Goal: Information Seeking & Learning: Learn about a topic

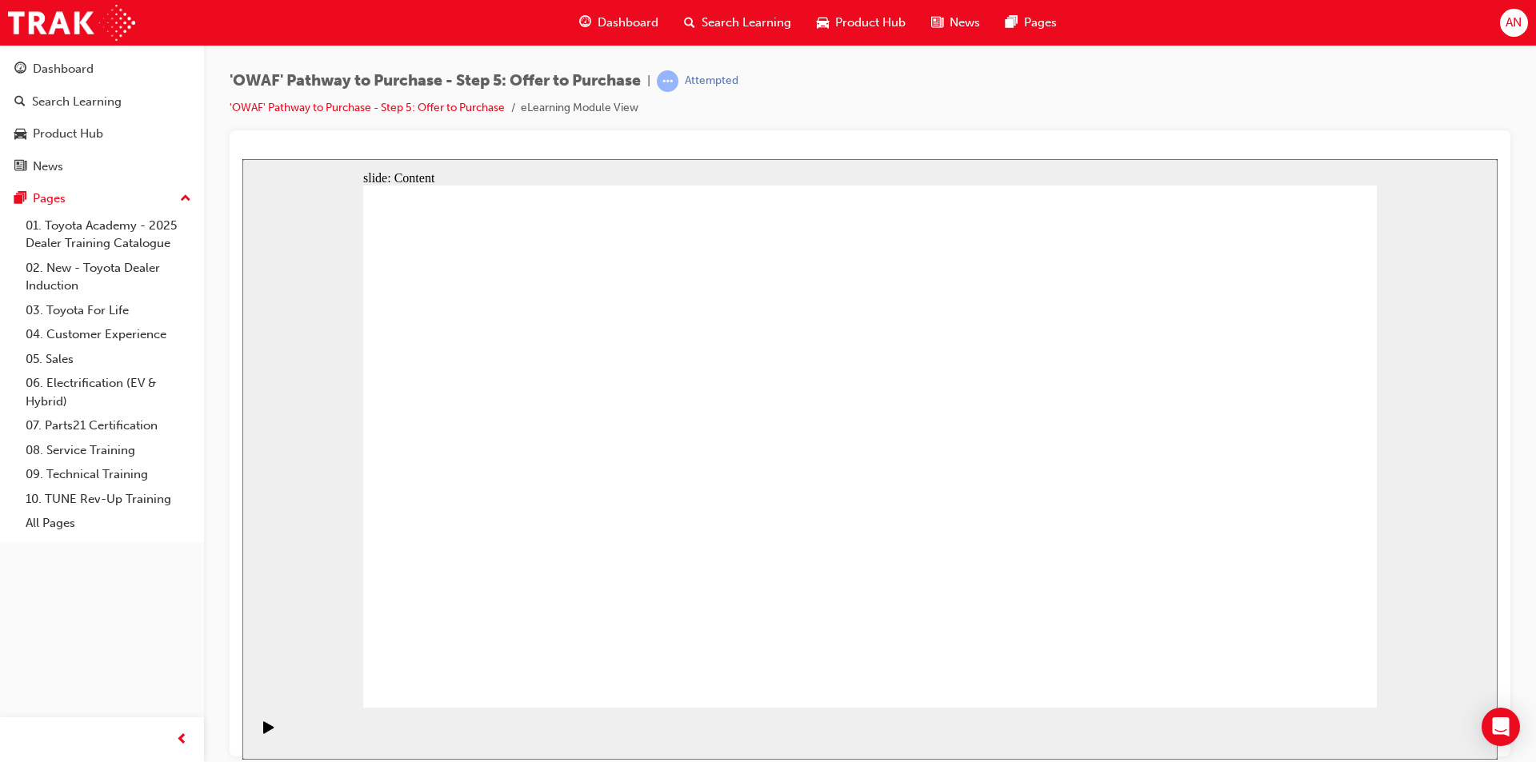
click at [1382, 58] on div "'OWAF' Pathway to Purchase - Step 5: Offer to Purchase | Attempted 'OWAF' Pathw…" at bounding box center [870, 384] width 1332 height 678
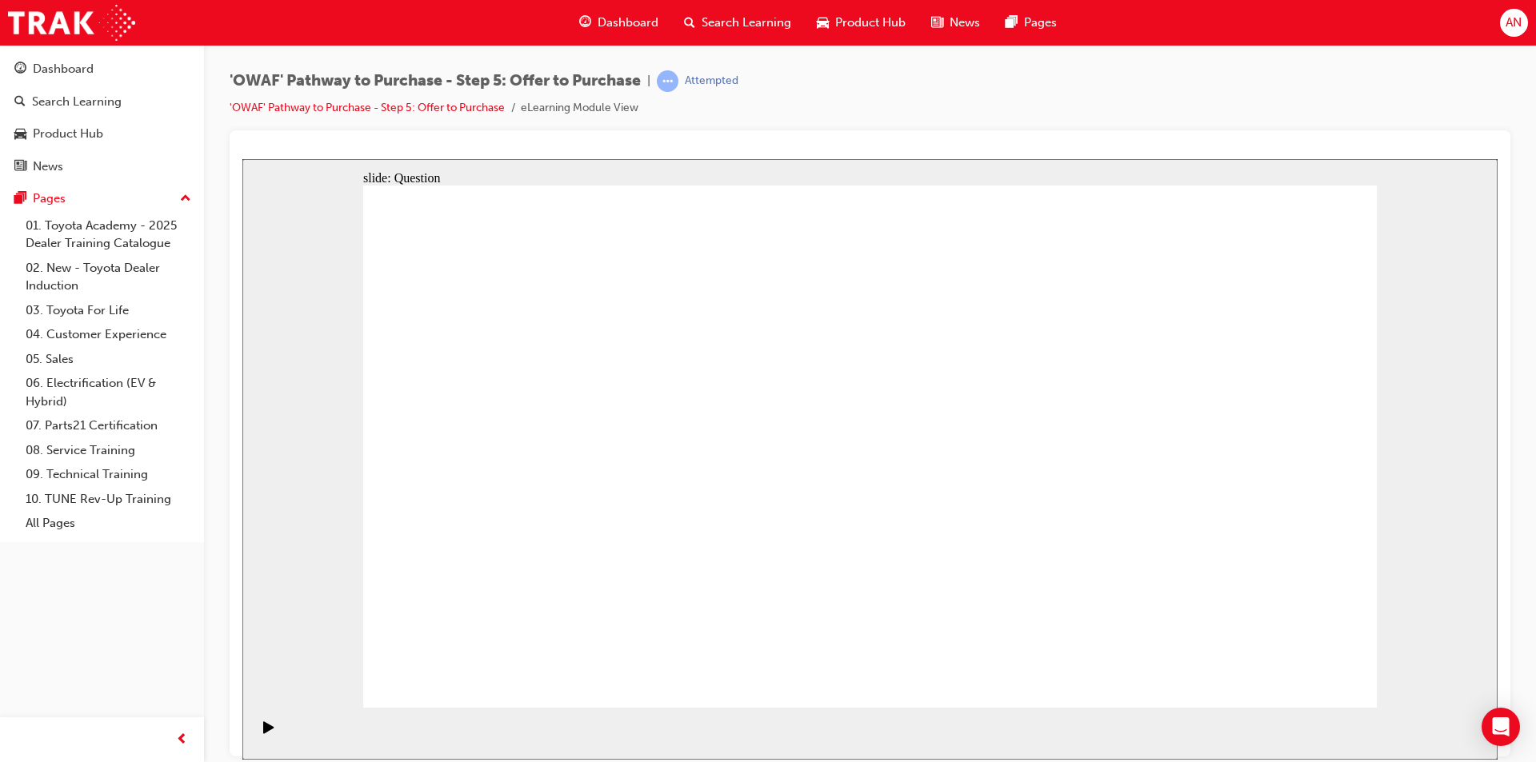
radio input "false"
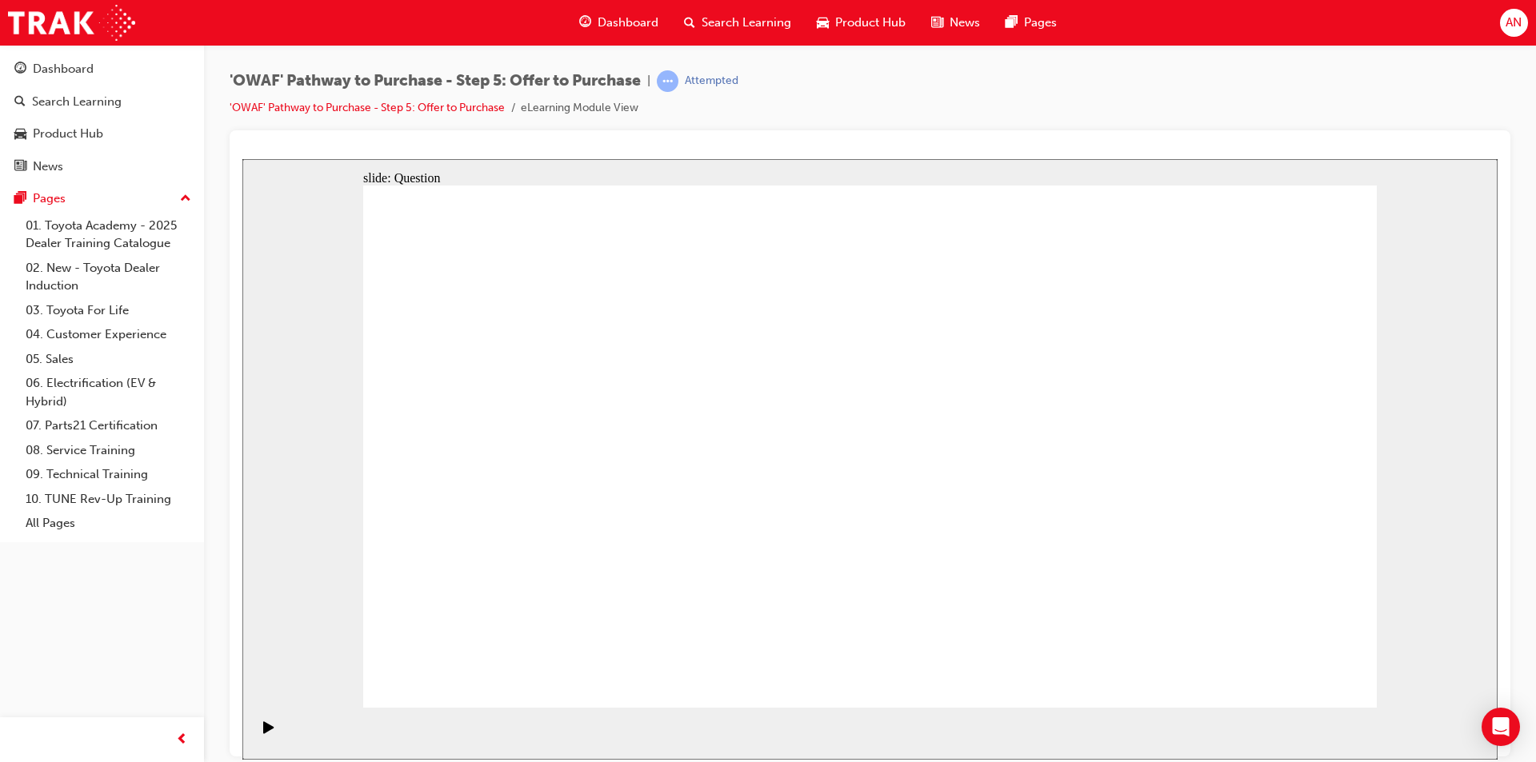
radio input "true"
drag, startPoint x: 832, startPoint y: 528, endPoint x: 841, endPoint y: 533, distance: 10.0
drag, startPoint x: 1200, startPoint y: 415, endPoint x: 506, endPoint y: 550, distance: 706.4
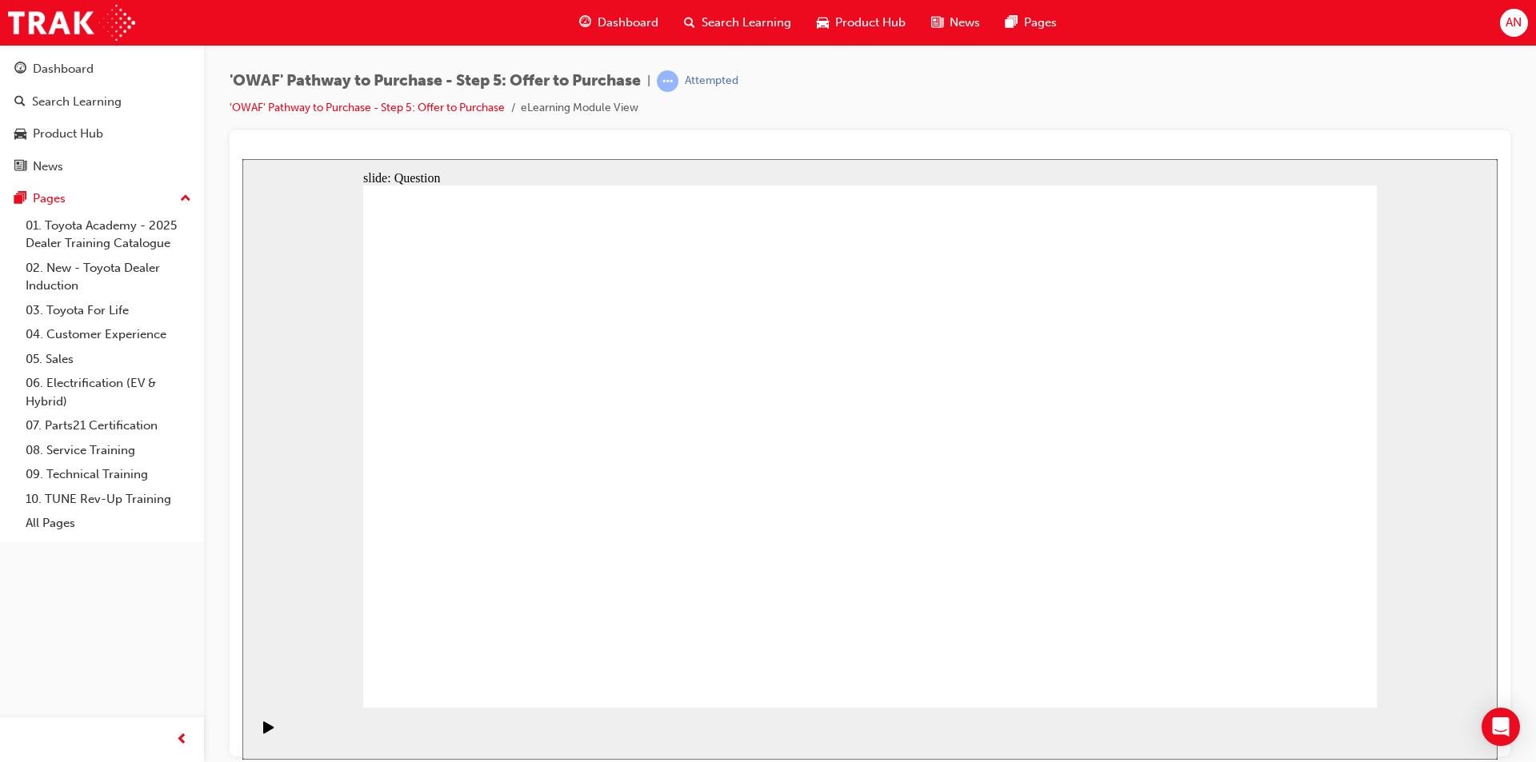
drag, startPoint x: 1146, startPoint y: 402, endPoint x: 827, endPoint y: 533, distance: 345.1
drag, startPoint x: 668, startPoint y: 410, endPoint x: 1037, endPoint y: 549, distance: 393.9
drag, startPoint x: 495, startPoint y: 412, endPoint x: 1277, endPoint y: 554, distance: 795.1
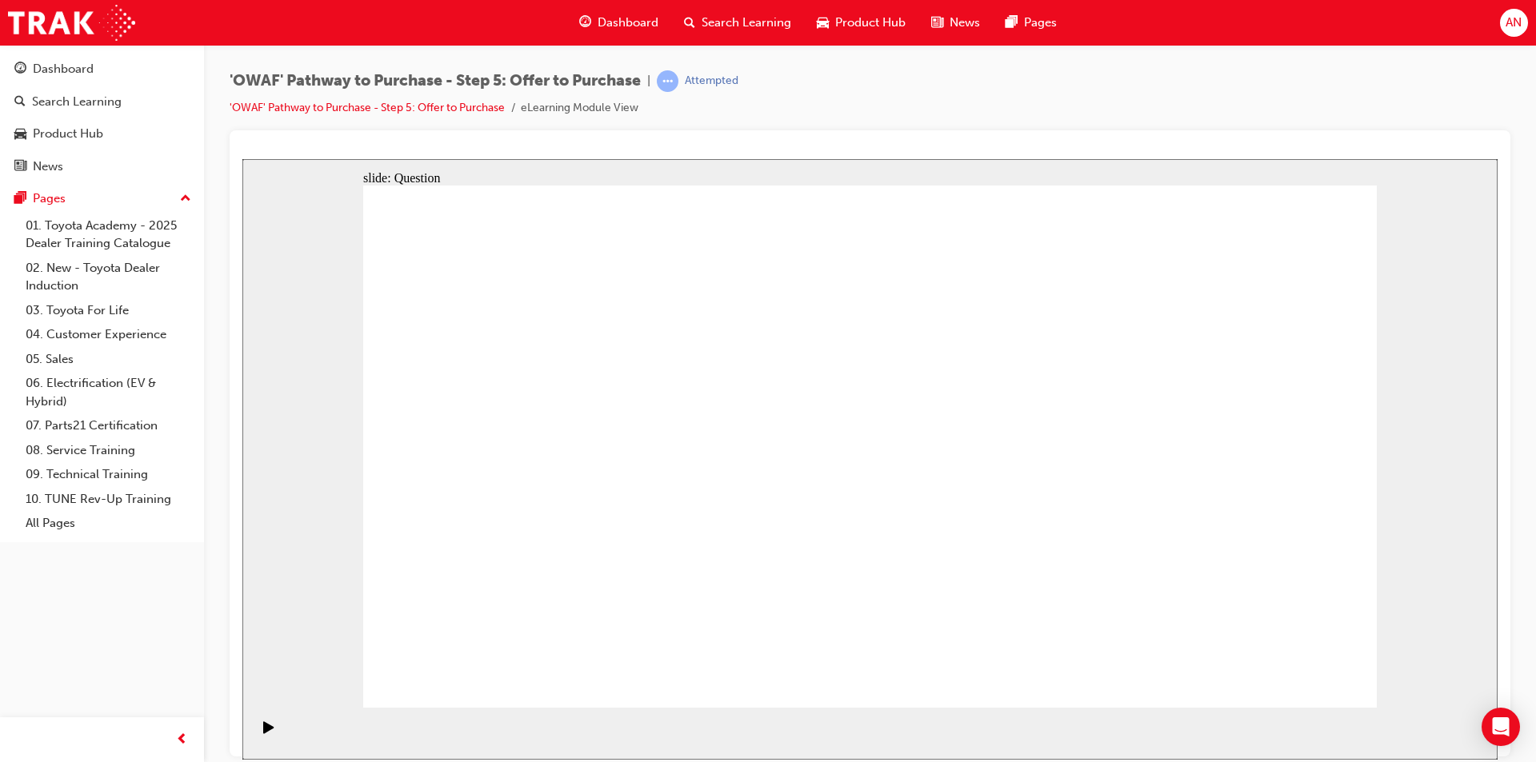
drag, startPoint x: 810, startPoint y: 425, endPoint x: 963, endPoint y: 566, distance: 207.8
drag, startPoint x: 458, startPoint y: 421, endPoint x: 1165, endPoint y: 565, distance: 721.6
drag, startPoint x: 1057, startPoint y: 406, endPoint x: 554, endPoint y: 385, distance: 503.6
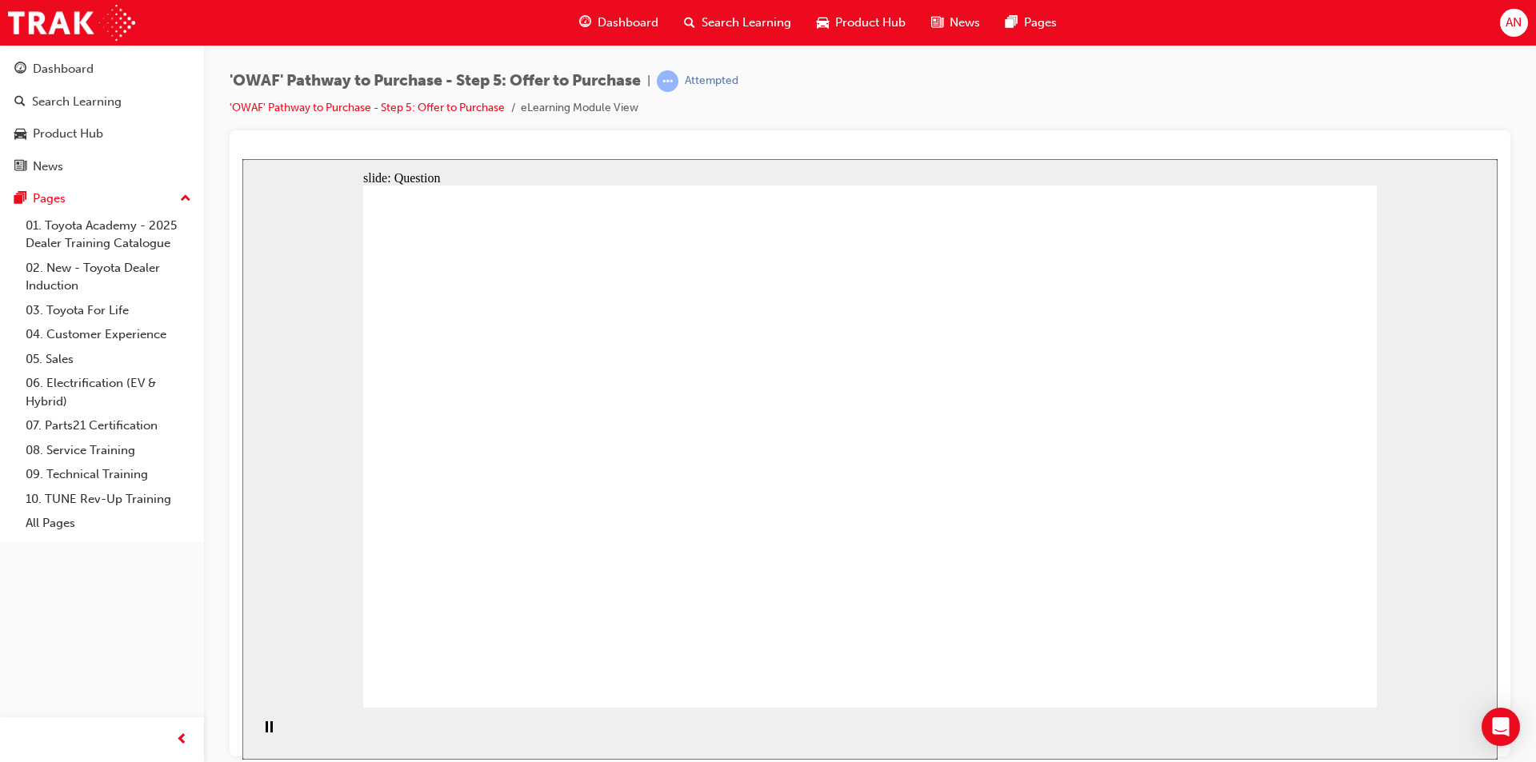
drag, startPoint x: 1238, startPoint y: 397, endPoint x: 808, endPoint y: 391, distance: 430.4
drag, startPoint x: 1089, startPoint y: 472, endPoint x: 590, endPoint y: 454, distance: 498.6
drag, startPoint x: 1093, startPoint y: 566, endPoint x: 599, endPoint y: 498, distance: 498.2
drag, startPoint x: 575, startPoint y: 517, endPoint x: 554, endPoint y: 582, distance: 68.0
drag, startPoint x: 1195, startPoint y: 487, endPoint x: 843, endPoint y: 519, distance: 353.4
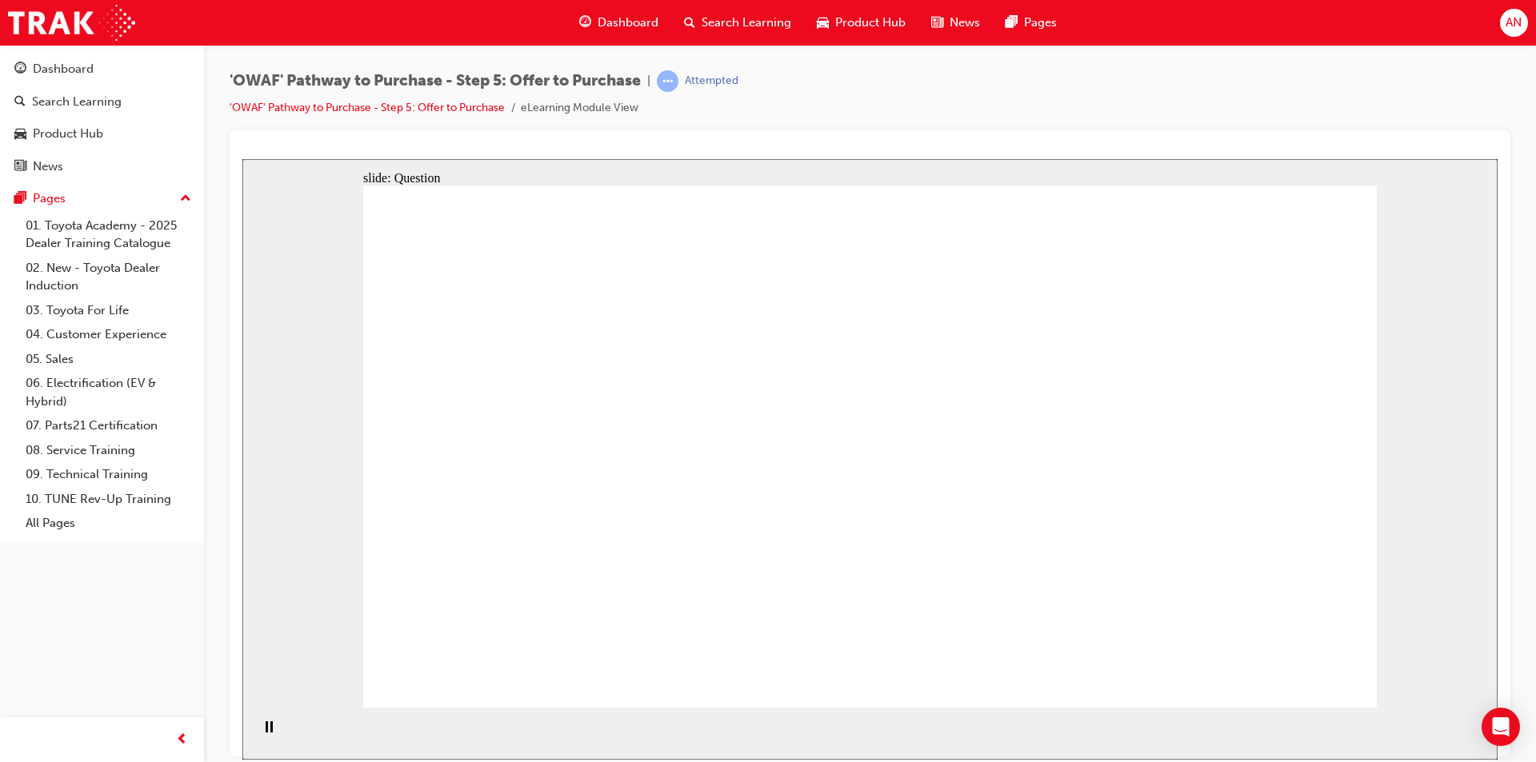
drag, startPoint x: 1275, startPoint y: 582, endPoint x: 837, endPoint y: 586, distance: 437.6
drag, startPoint x: 900, startPoint y: 511, endPoint x: 810, endPoint y: 476, distance: 96.3
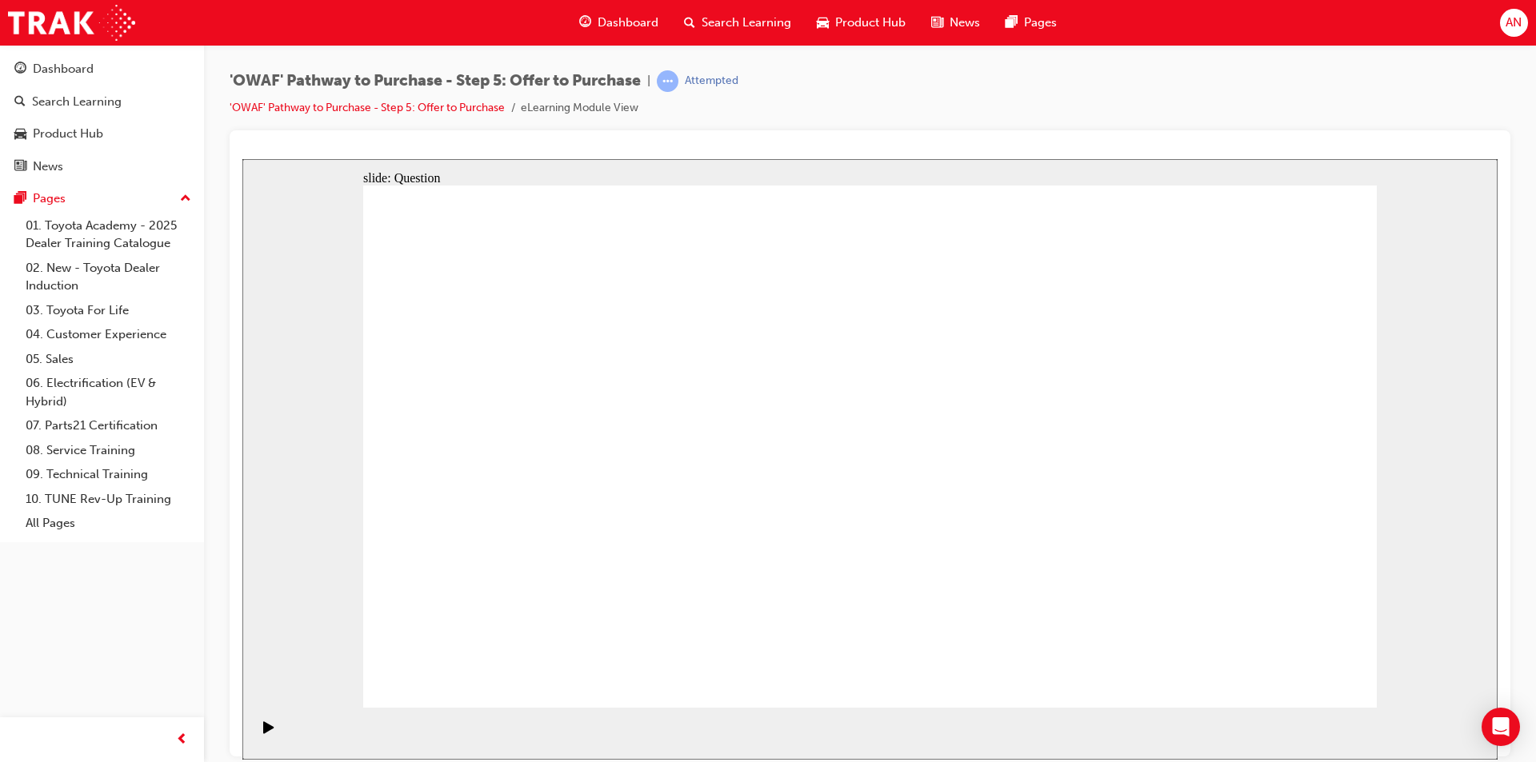
checkbox input "true"
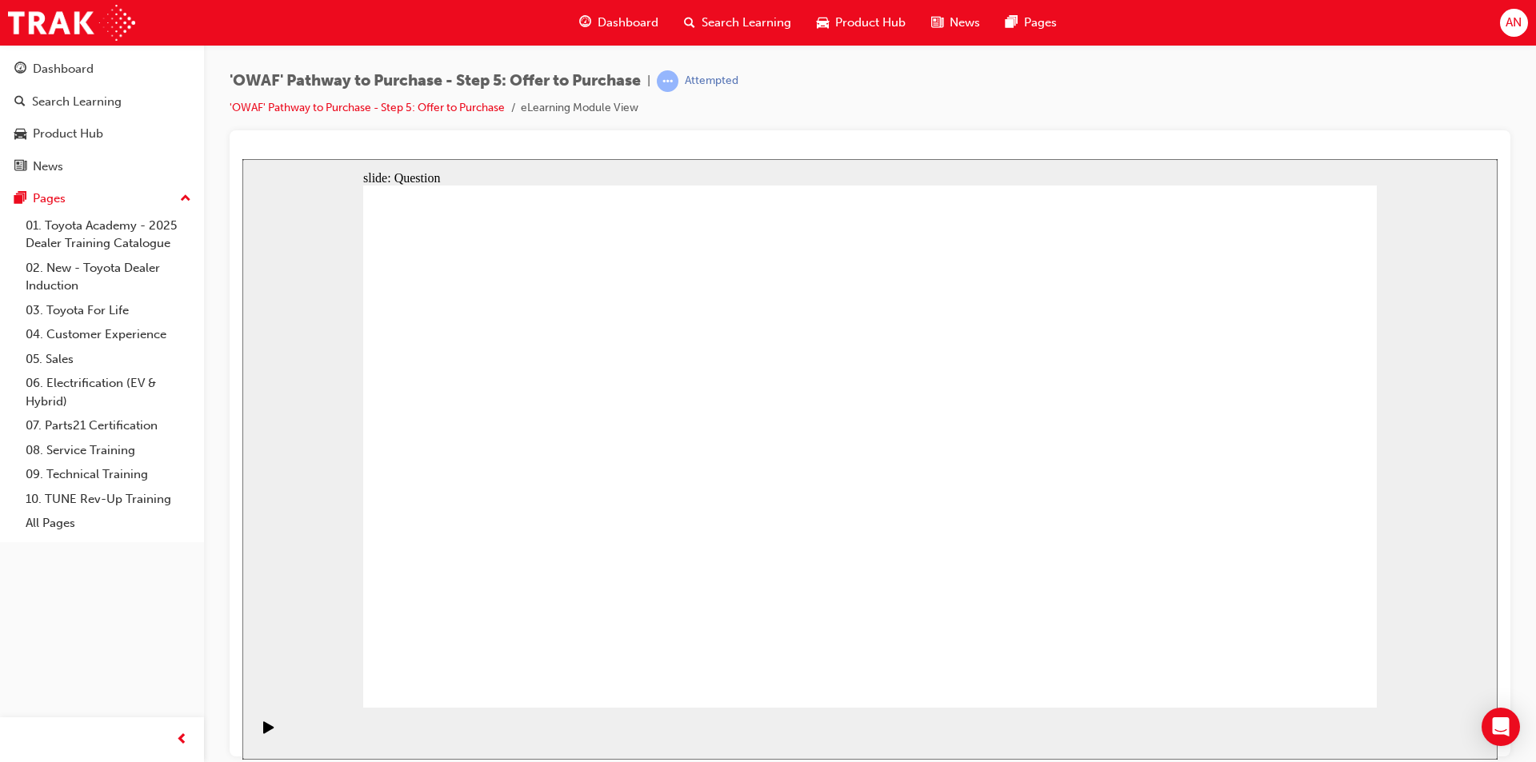
checkbox input "true"
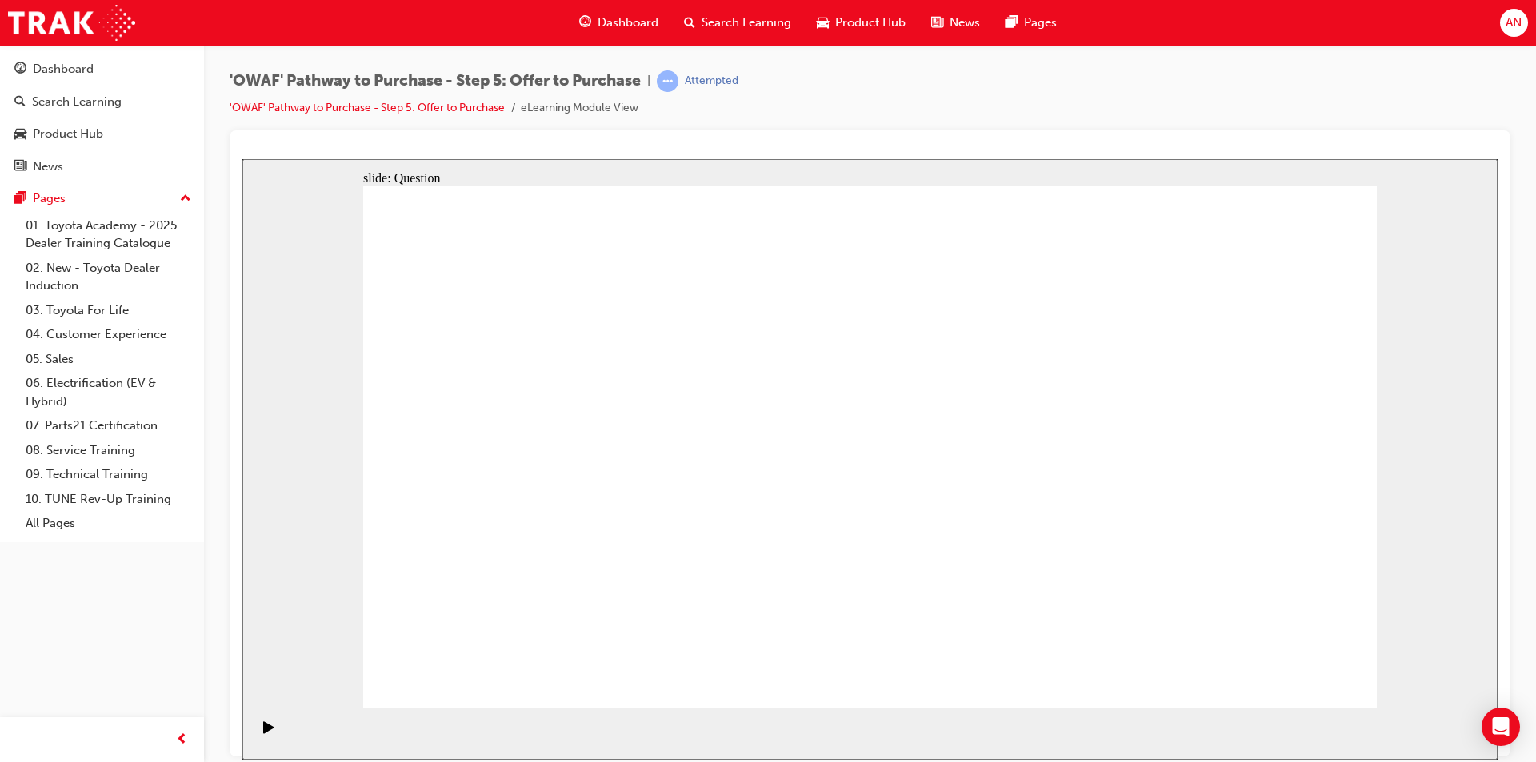
checkbox input "true"
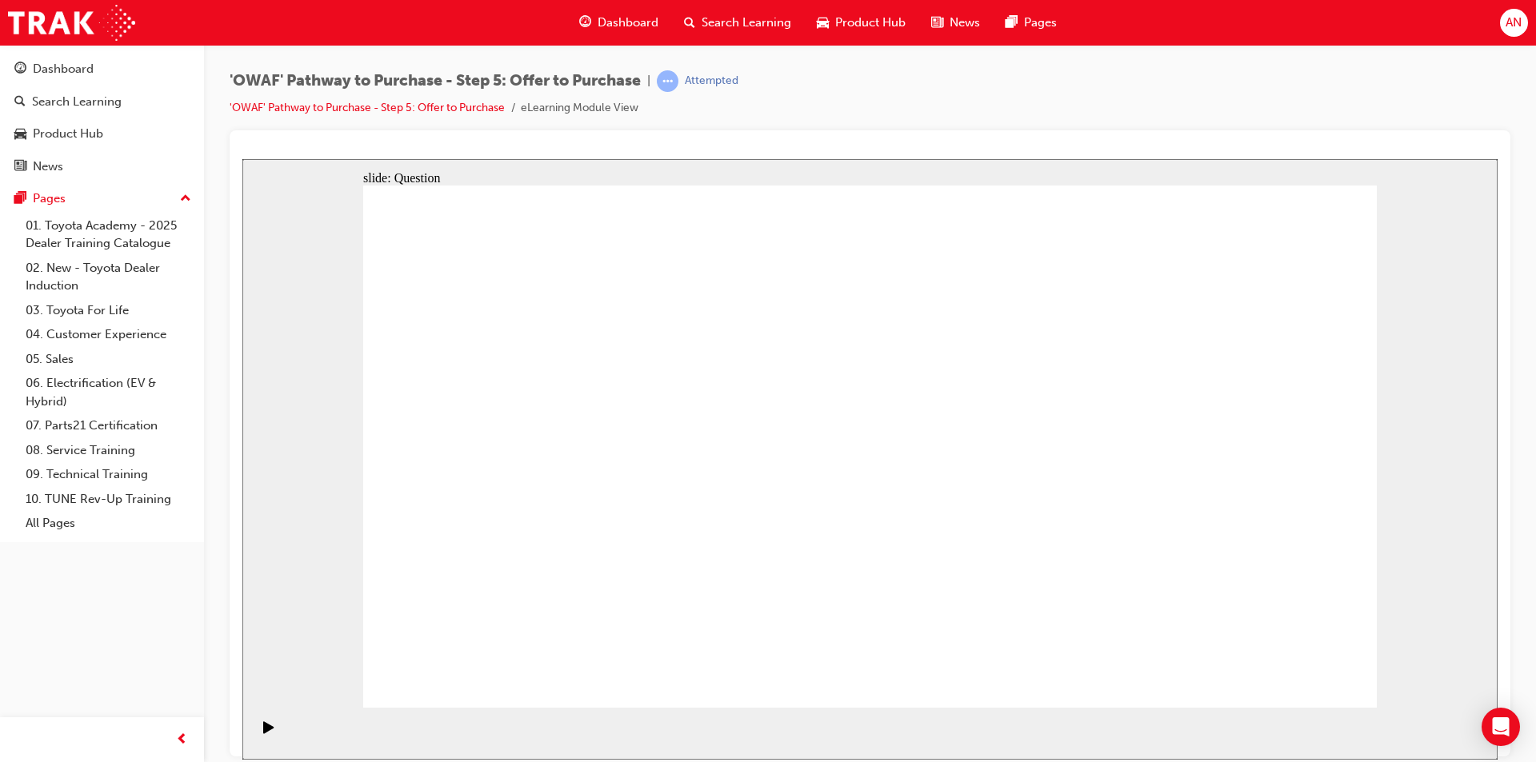
radio input "false"
radio input "true"
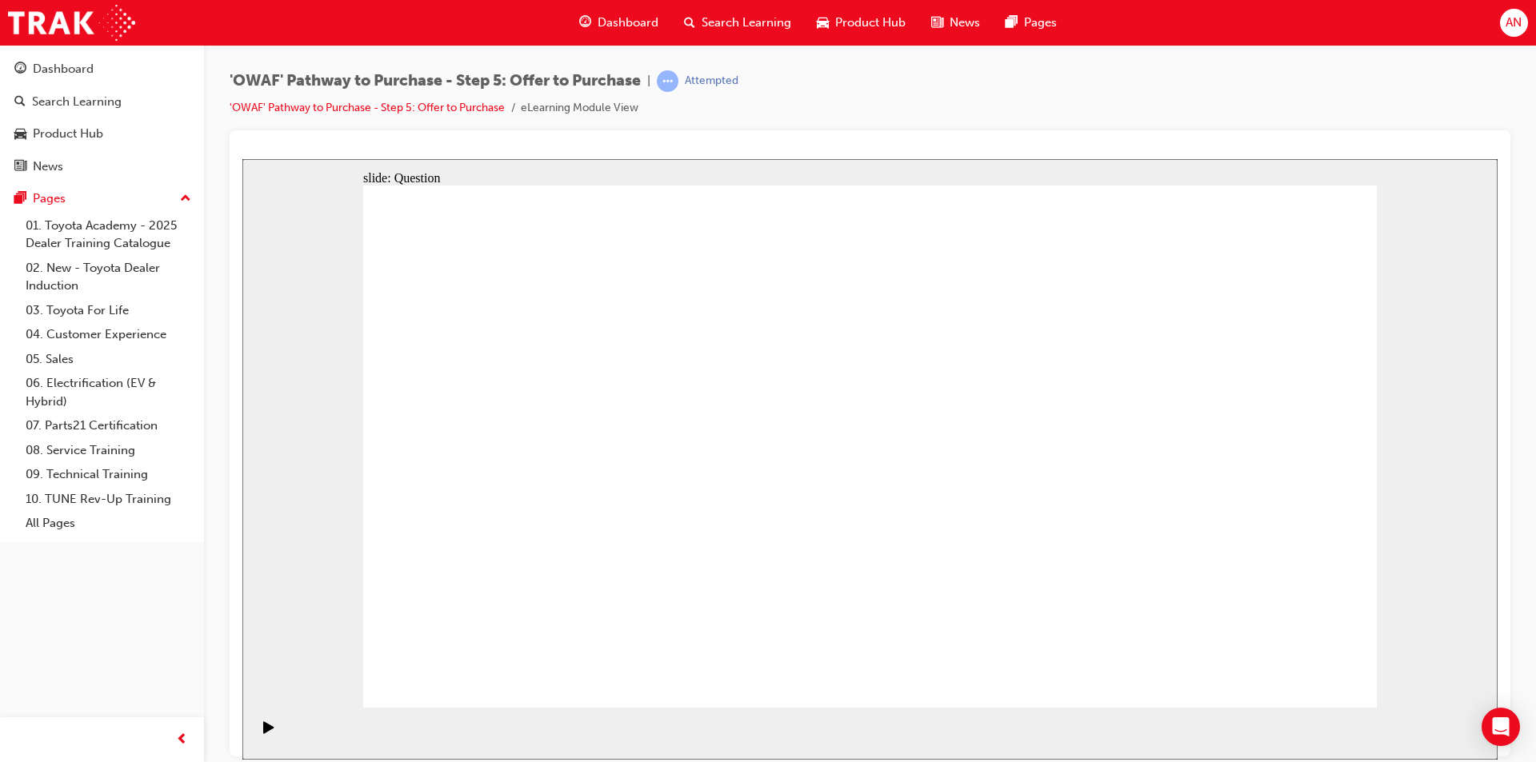
radio input "false"
radio input "true"
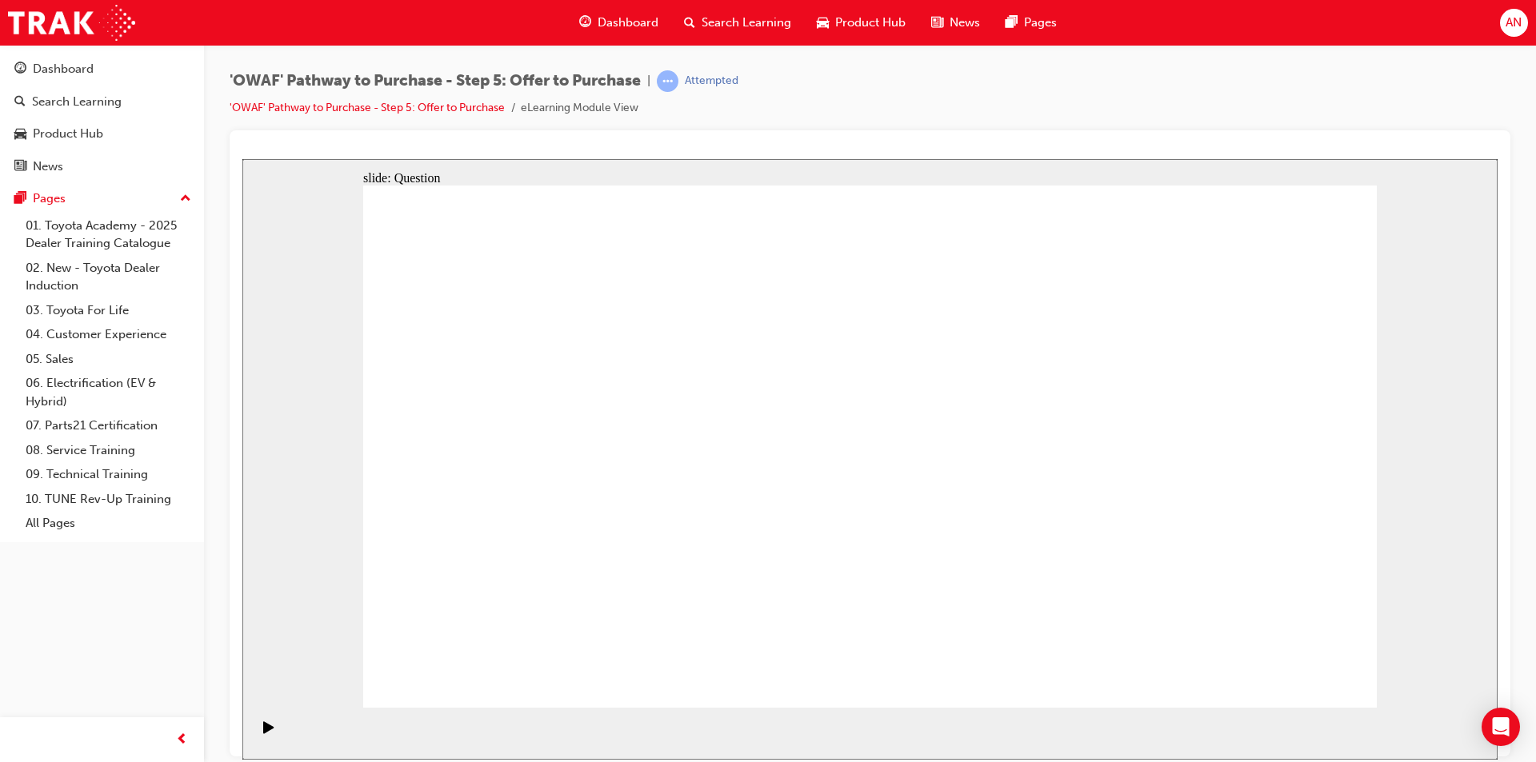
drag, startPoint x: 1245, startPoint y: 410, endPoint x: 558, endPoint y: 537, distance: 699.4
drag, startPoint x: 1095, startPoint y: 416, endPoint x: 808, endPoint y: 542, distance: 313.4
drag, startPoint x: 815, startPoint y: 418, endPoint x: 965, endPoint y: 553, distance: 201.6
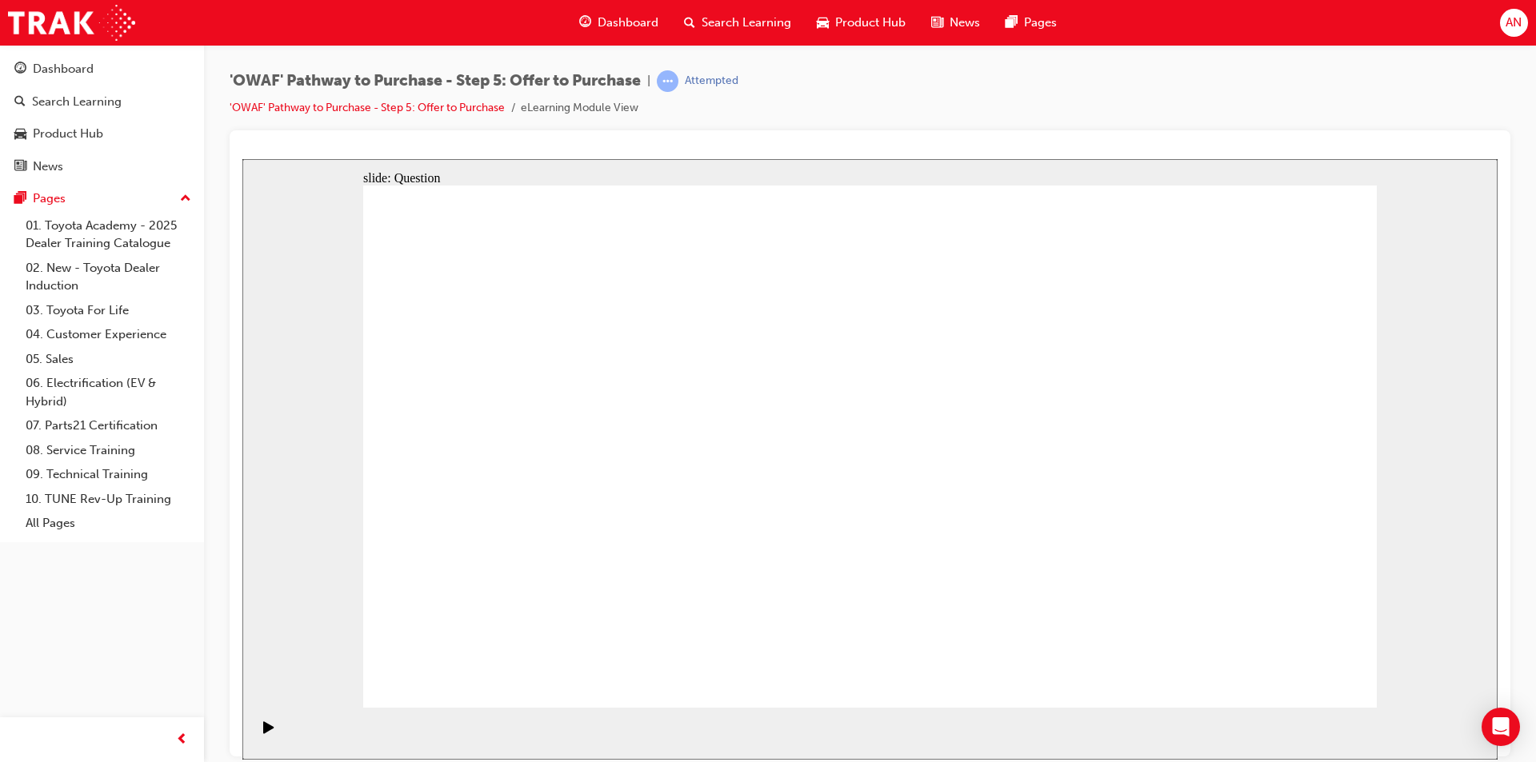
drag, startPoint x: 975, startPoint y: 414, endPoint x: 1224, endPoint y: 546, distance: 281.6
drag, startPoint x: 792, startPoint y: 410, endPoint x: 957, endPoint y: 540, distance: 210.1
drag, startPoint x: 514, startPoint y: 423, endPoint x: 1224, endPoint y: 556, distance: 721.8
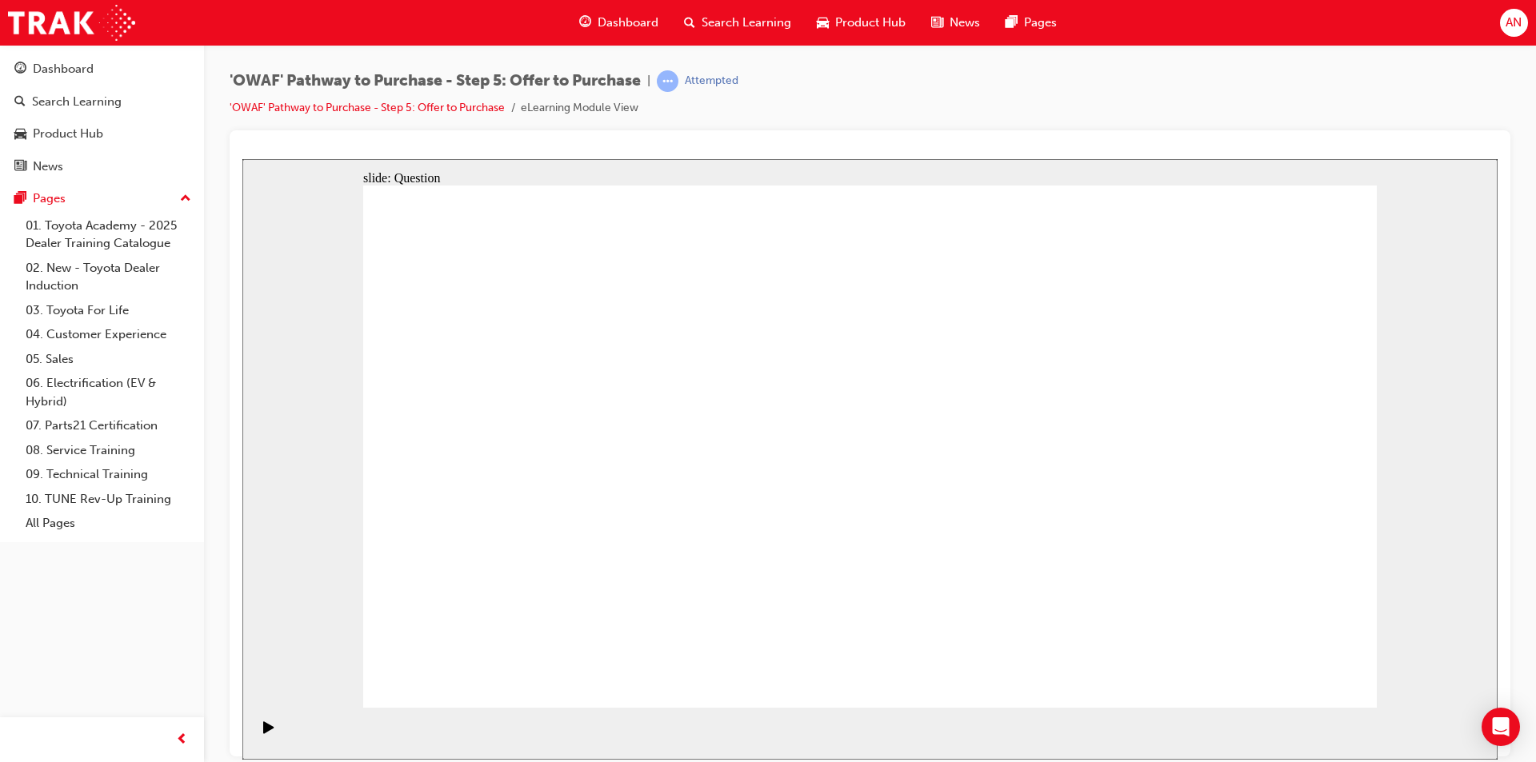
drag, startPoint x: 1078, startPoint y: 403, endPoint x: 565, endPoint y: 410, distance: 513.6
drag, startPoint x: 1051, startPoint y: 488, endPoint x: 544, endPoint y: 497, distance: 507.2
drag, startPoint x: 1041, startPoint y: 578, endPoint x: 522, endPoint y: 586, distance: 518.4
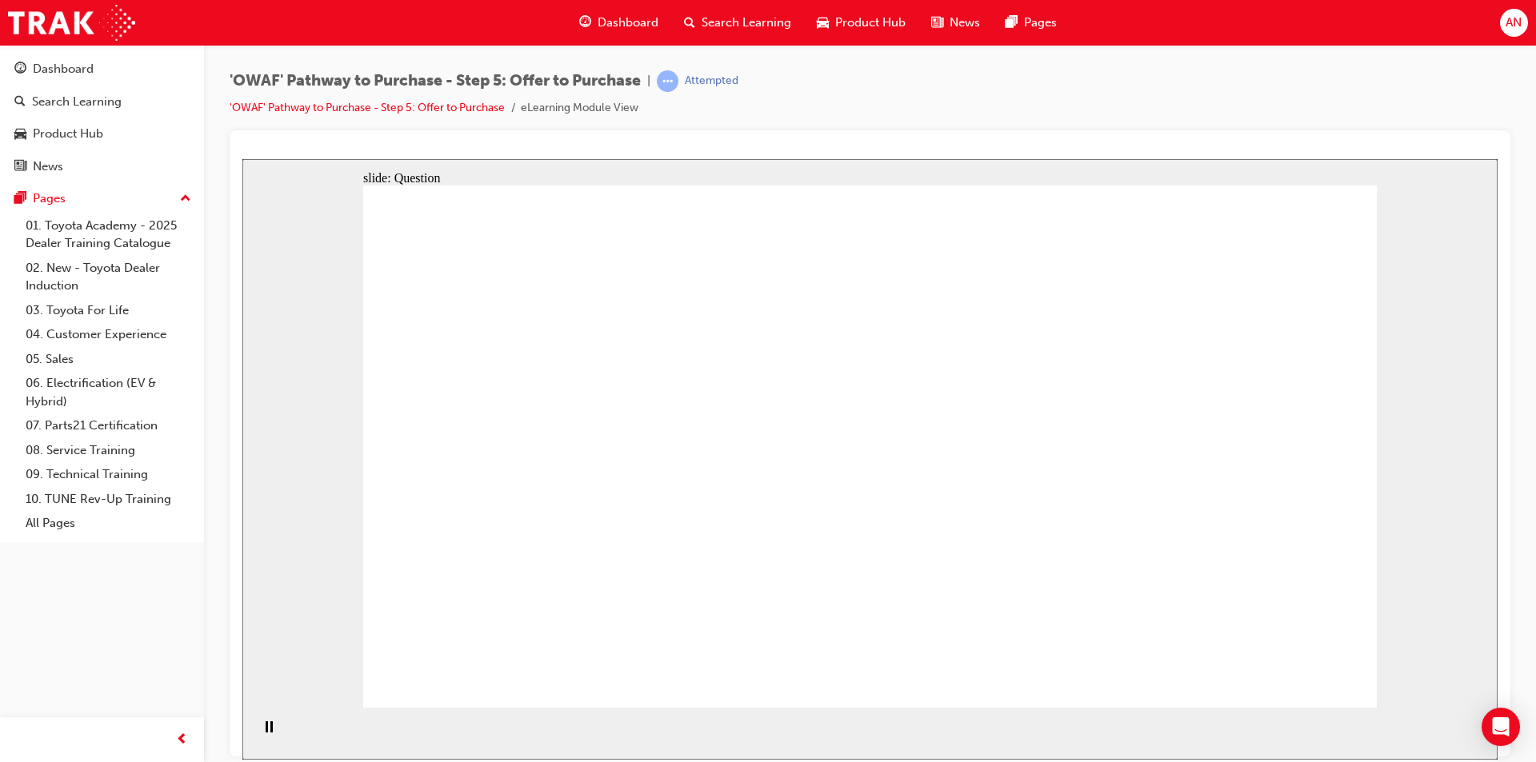
drag, startPoint x: 1161, startPoint y: 418, endPoint x: 749, endPoint y: 428, distance: 411.3
drag, startPoint x: 1182, startPoint y: 481, endPoint x: 799, endPoint y: 495, distance: 383.4
drag, startPoint x: 1235, startPoint y: 556, endPoint x: 808, endPoint y: 575, distance: 427.6
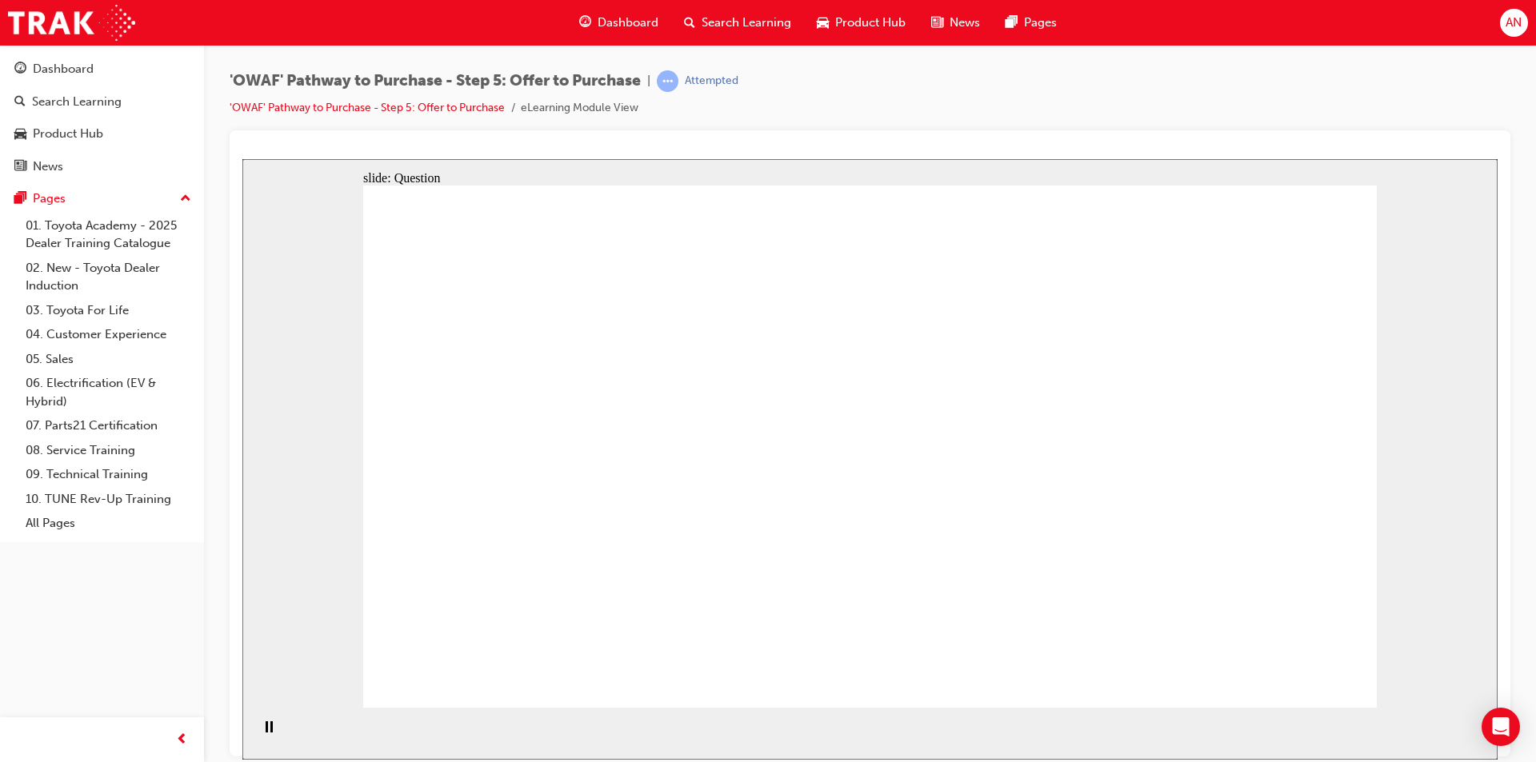
drag, startPoint x: 1087, startPoint y: 402, endPoint x: 560, endPoint y: 390, distance: 527.3
drag, startPoint x: 961, startPoint y: 547, endPoint x: 596, endPoint y: 494, distance: 369.3
drag, startPoint x: 1255, startPoint y: 487, endPoint x: 582, endPoint y: 570, distance: 677.7
drag, startPoint x: 1080, startPoint y: 501, endPoint x: 825, endPoint y: 421, distance: 266.6
drag, startPoint x: 1217, startPoint y: 409, endPoint x: 776, endPoint y: 482, distance: 447.6
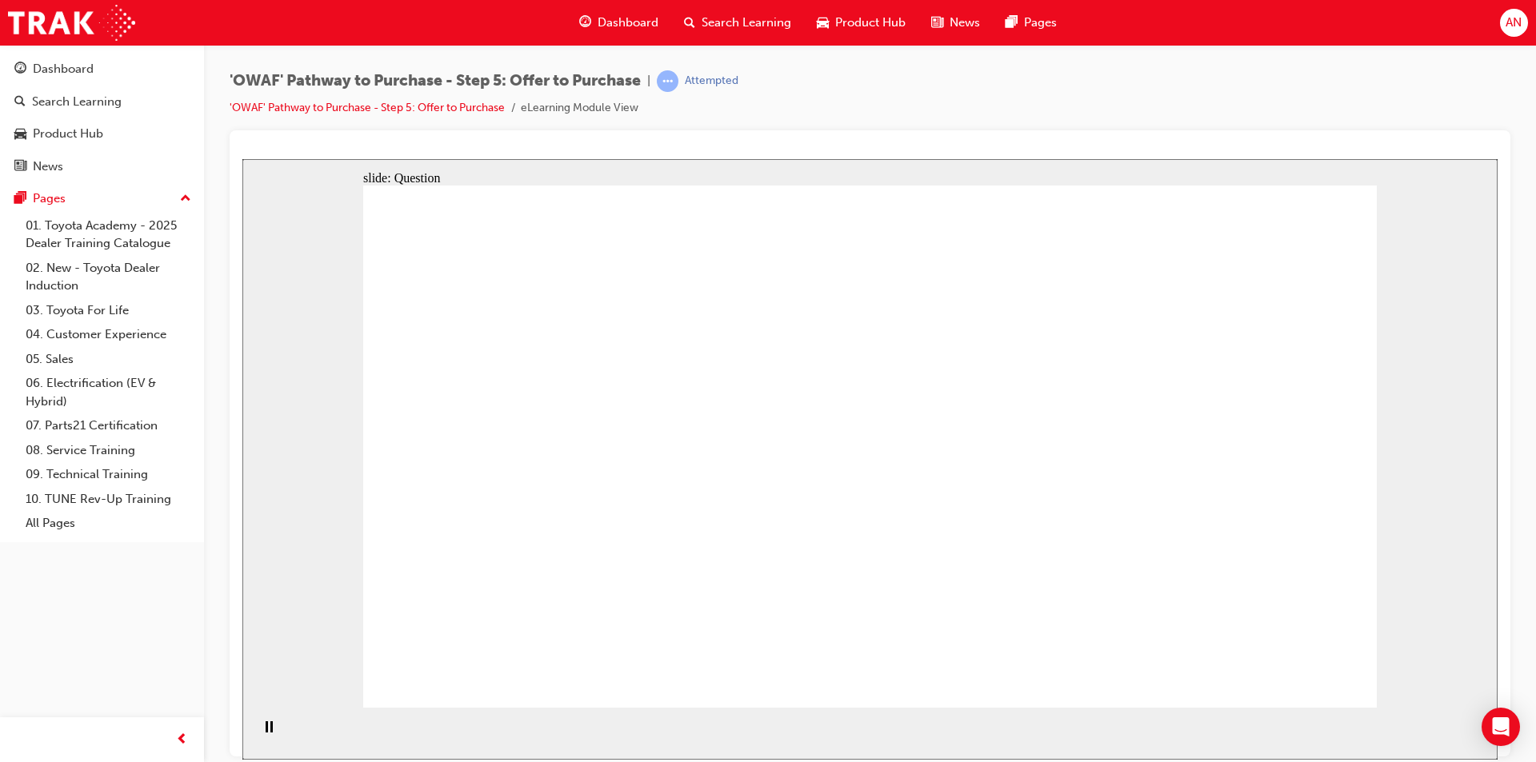
drag, startPoint x: 1225, startPoint y: 566, endPoint x: 801, endPoint y: 574, distance: 424.0
checkbox input "true"
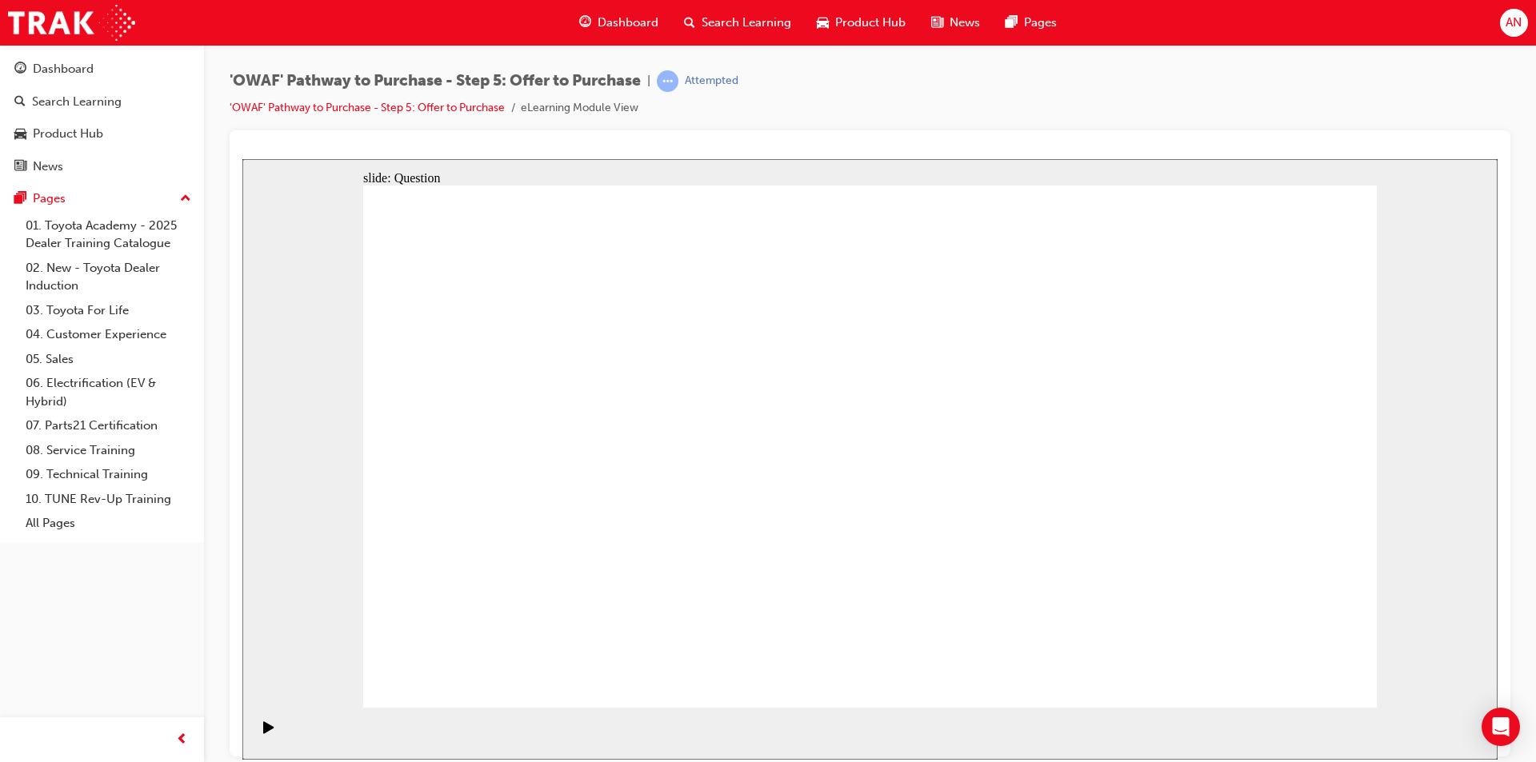
checkbox input "true"
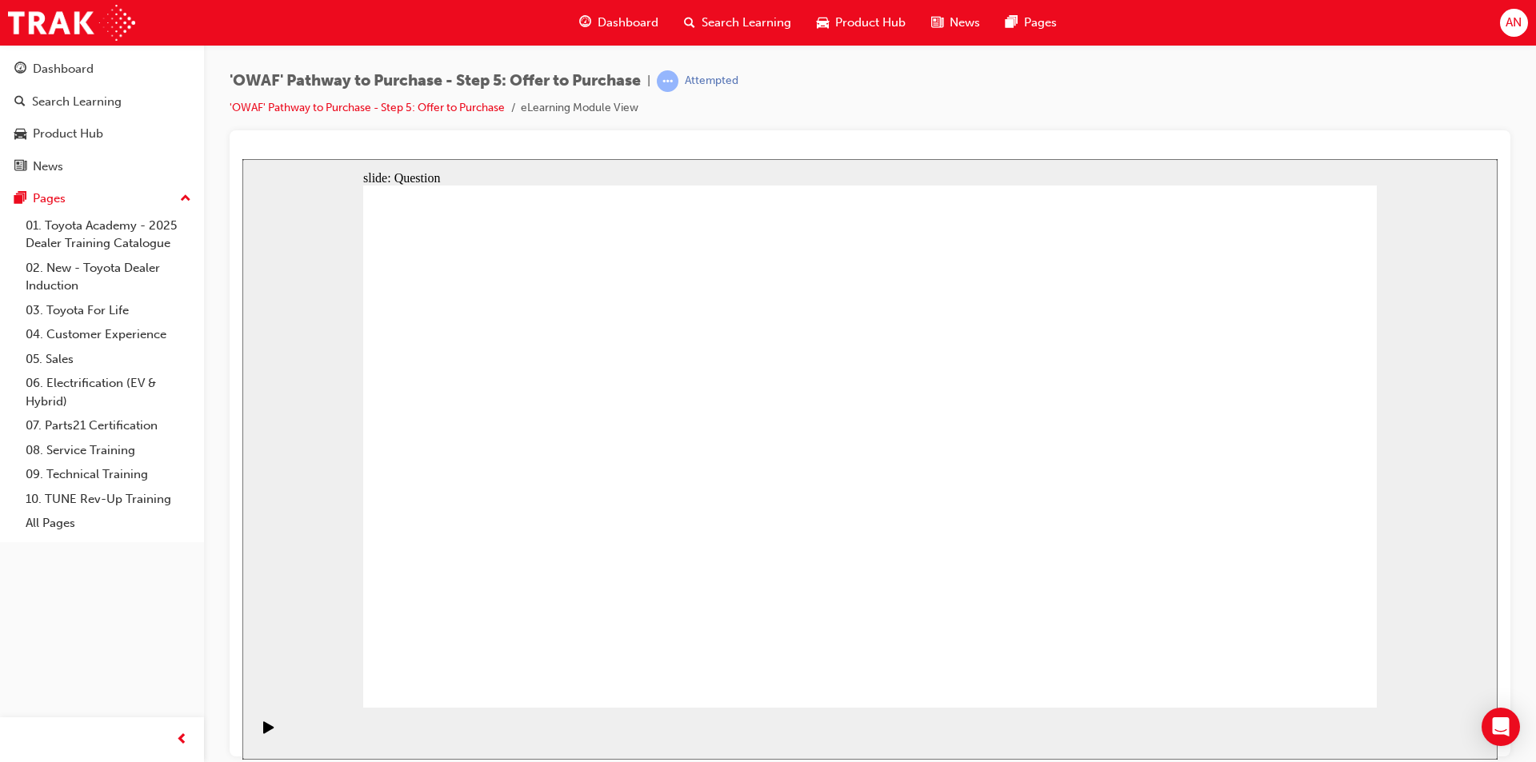
checkbox input "true"
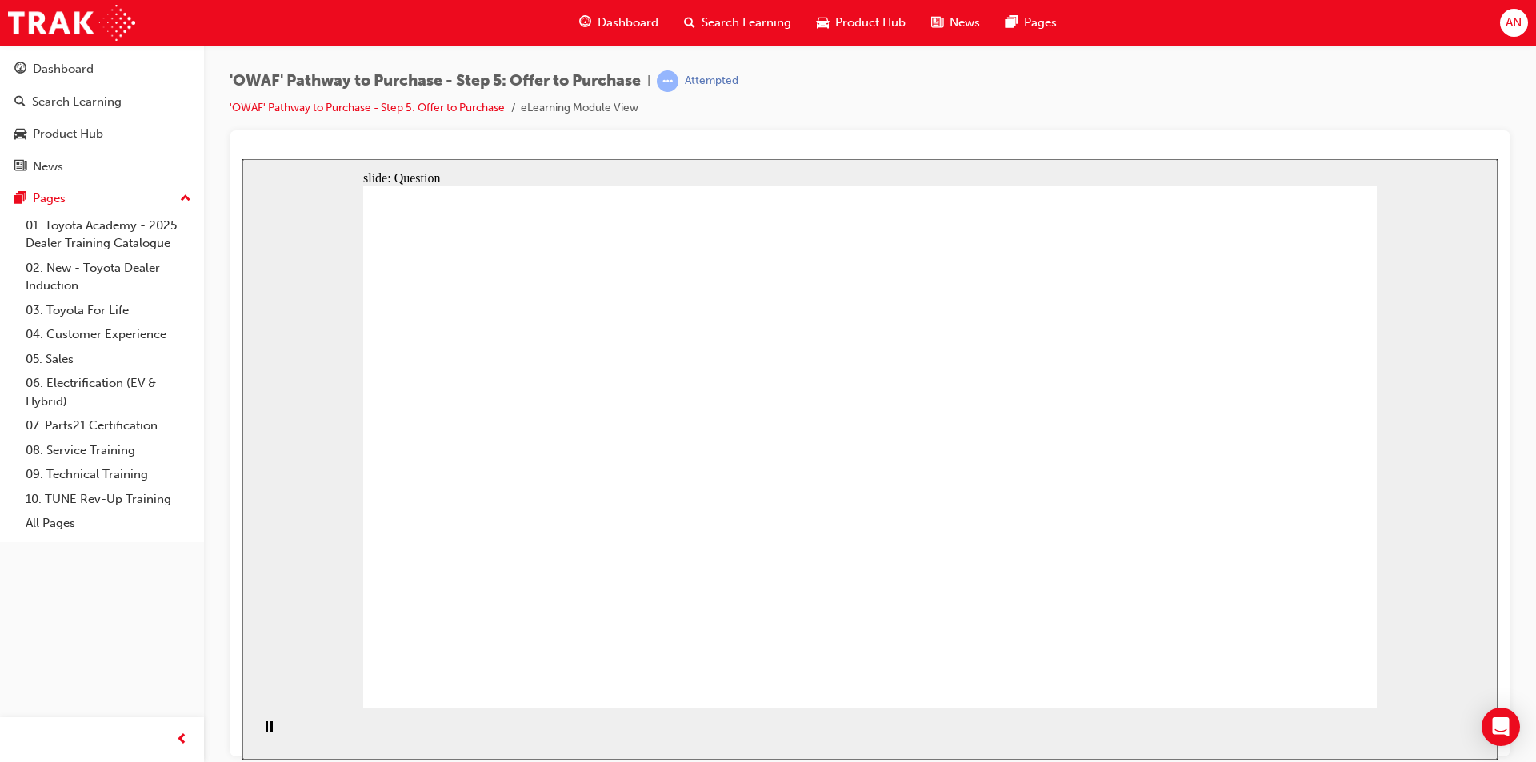
radio input "true"
drag, startPoint x: 1303, startPoint y: 657, endPoint x: 1293, endPoint y: 665, distance: 13.1
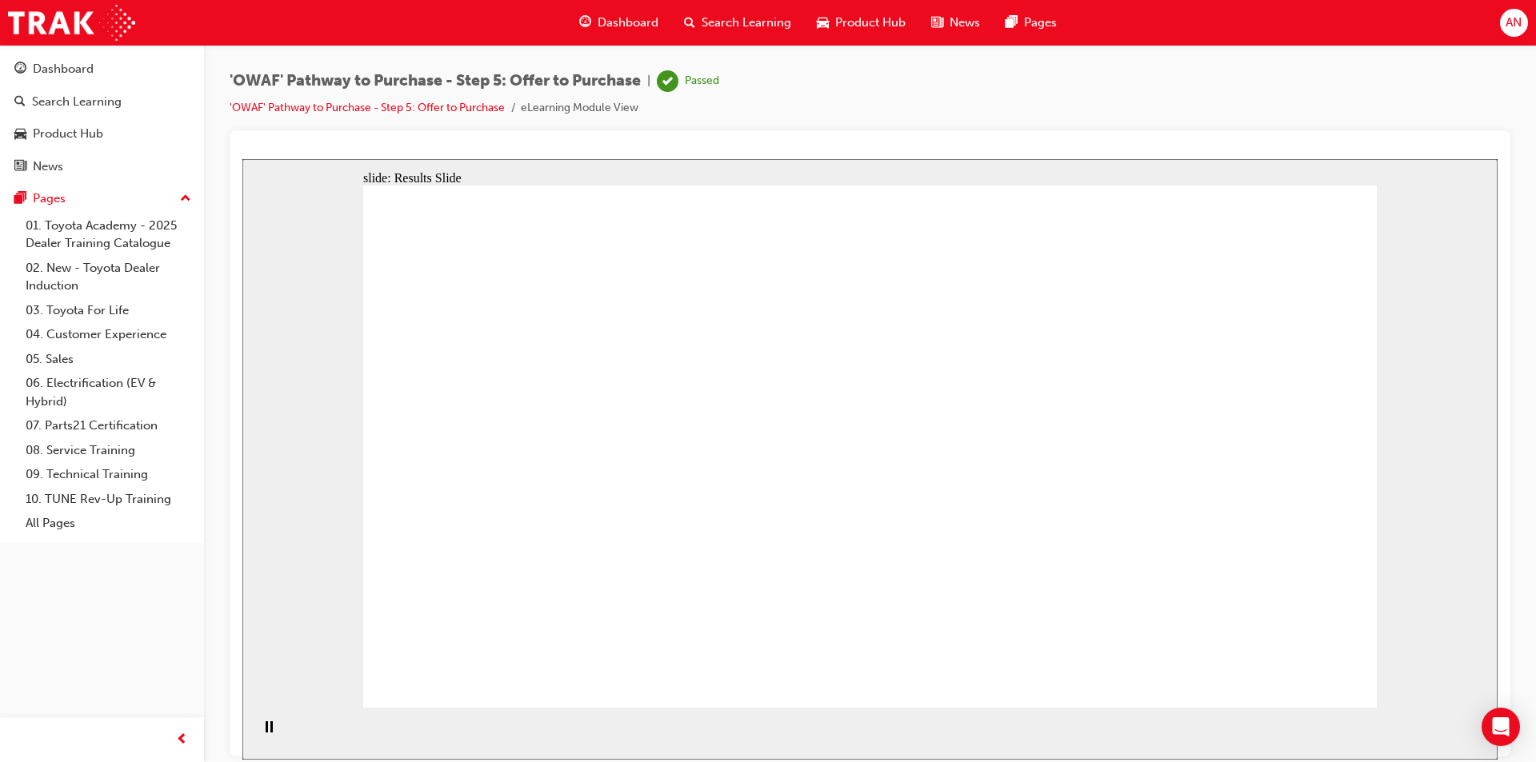
click at [642, 33] on div "Dashboard" at bounding box center [618, 22] width 105 height 33
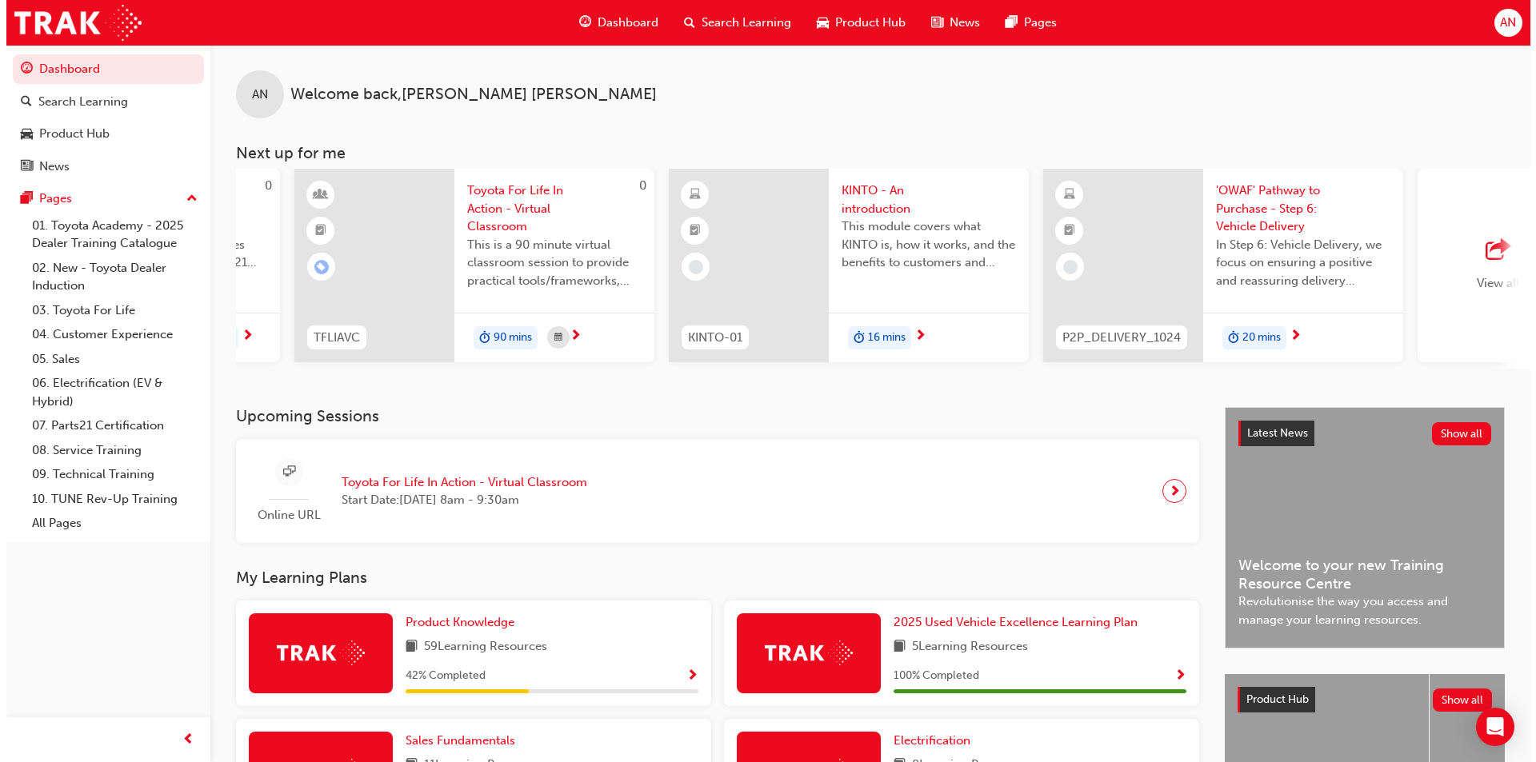
scroll to position [0, 693]
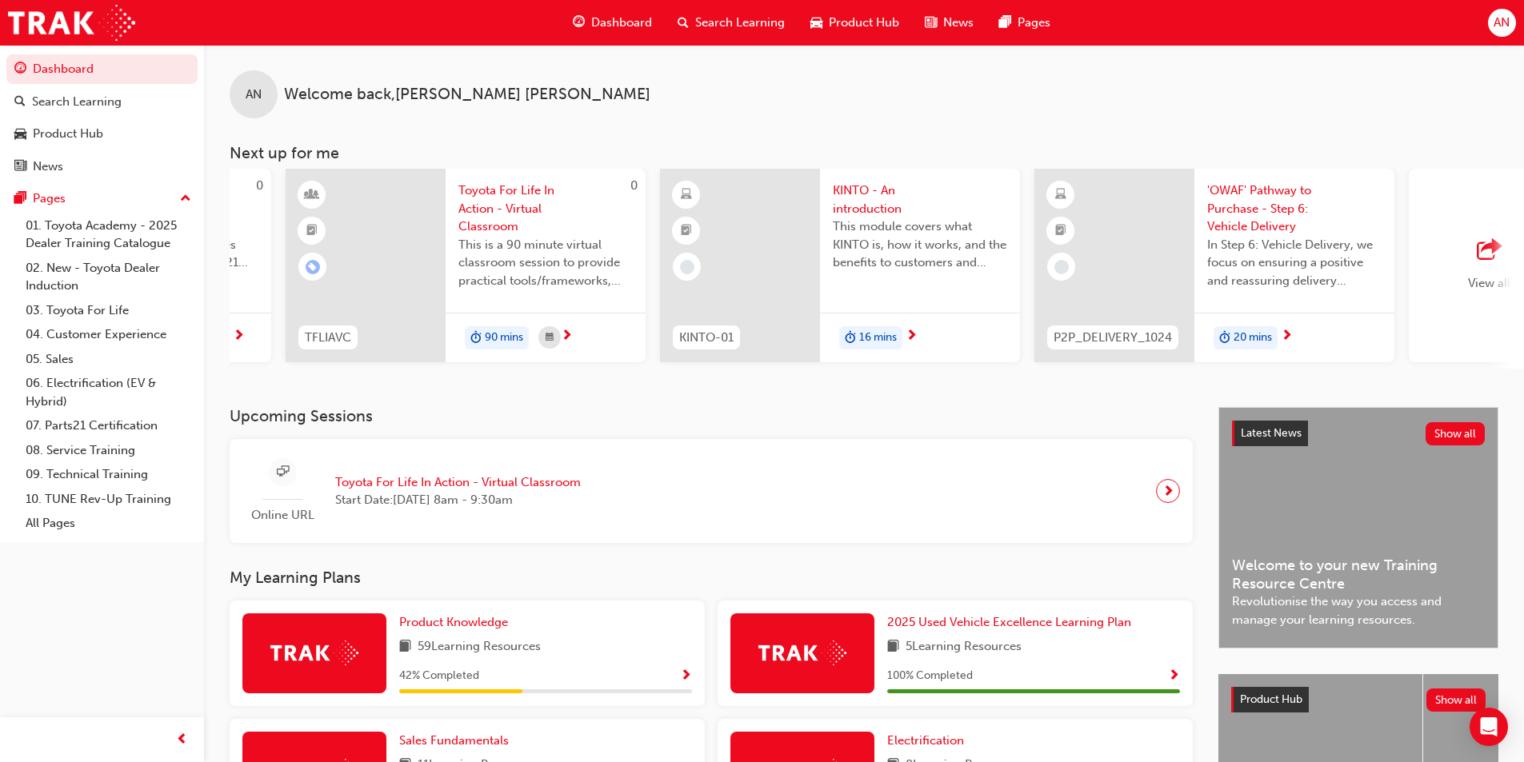
click at [1292, 219] on span "'OWAF' Pathway to Purchase - Step 6: Vehicle Delivery" at bounding box center [1294, 209] width 174 height 54
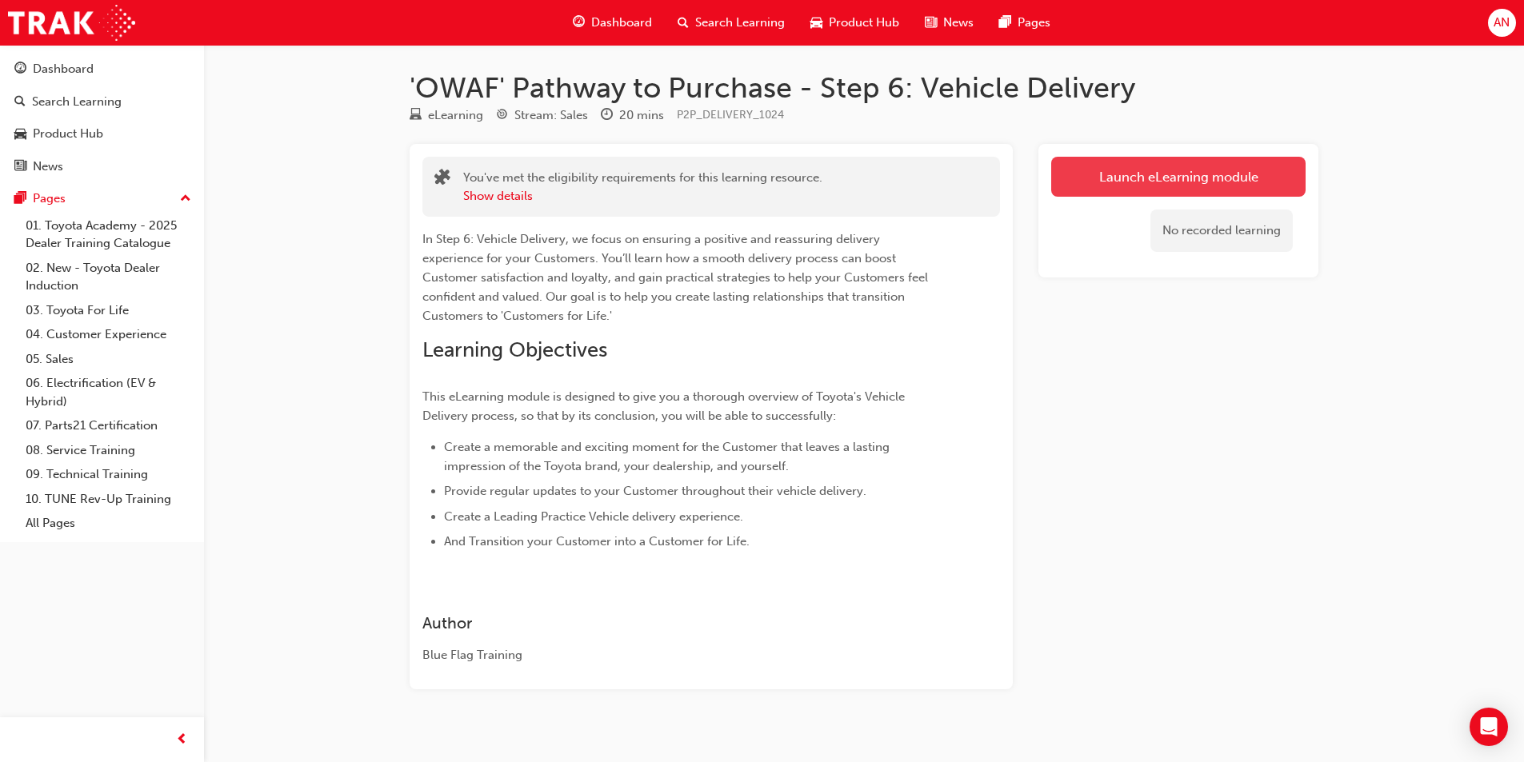
click at [1255, 168] on link "Launch eLearning module" at bounding box center [1178, 177] width 254 height 40
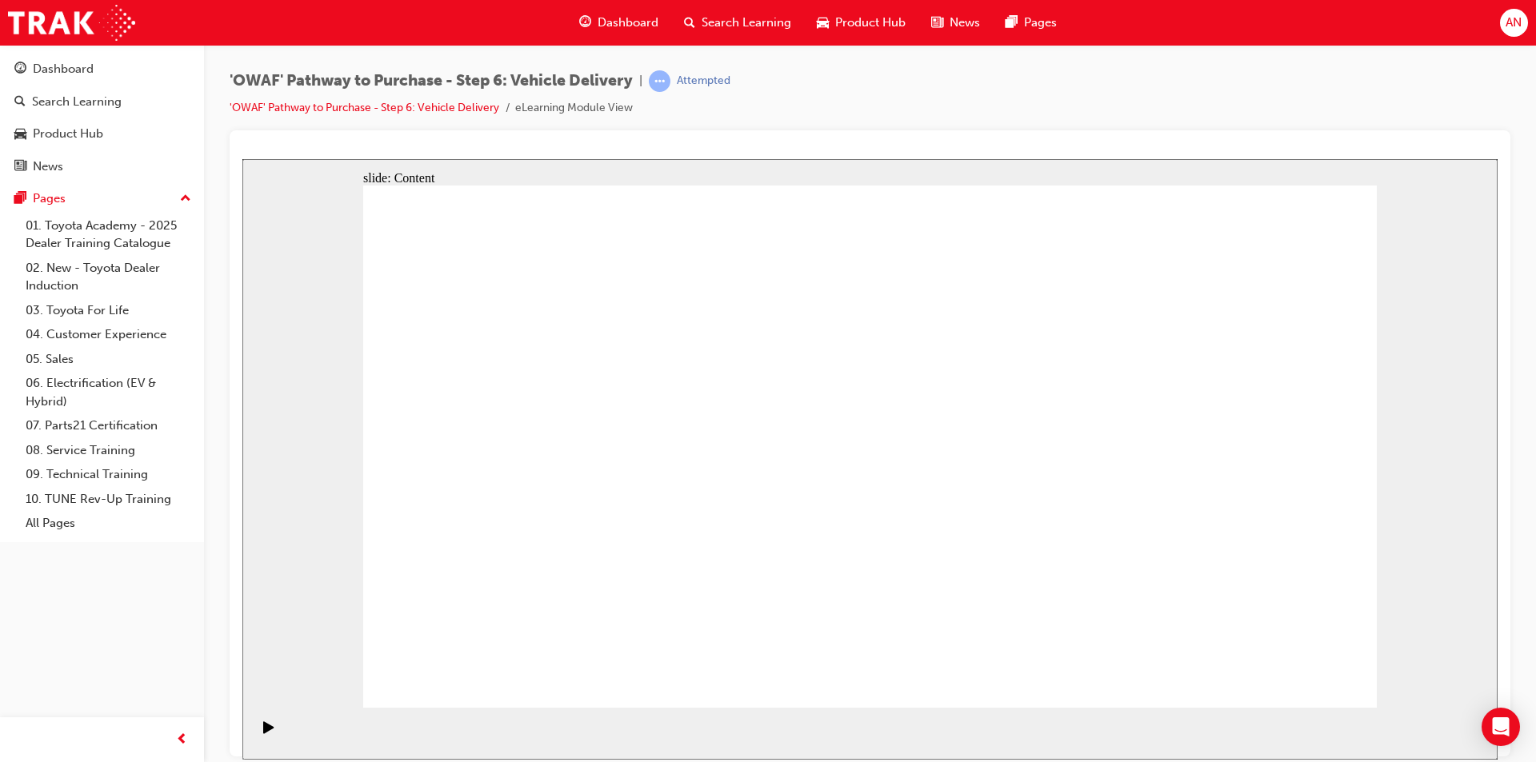
click at [263, 733] on icon "Play (Ctrl+Alt+P)" at bounding box center [268, 727] width 10 height 12
